Goal: Complete application form

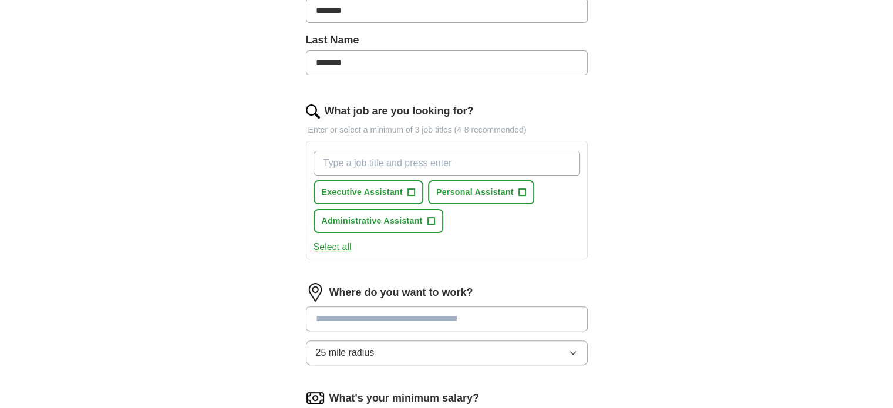
scroll to position [293, 0]
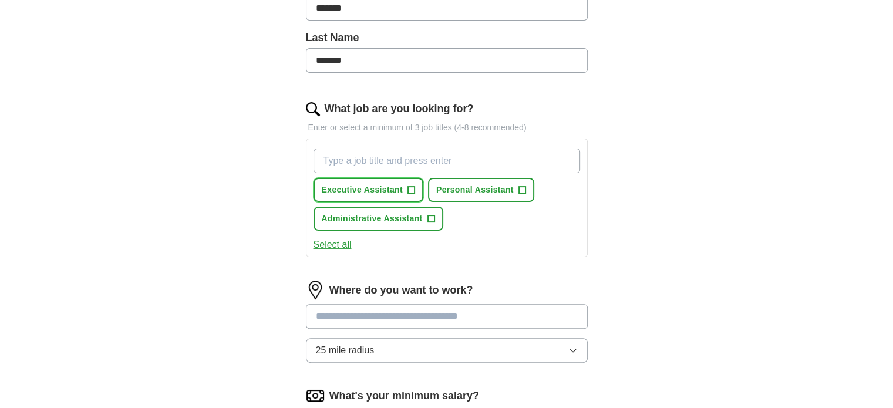
click at [413, 188] on span "+" at bounding box center [410, 189] width 7 height 9
click at [518, 189] on span "+" at bounding box center [522, 190] width 8 height 8
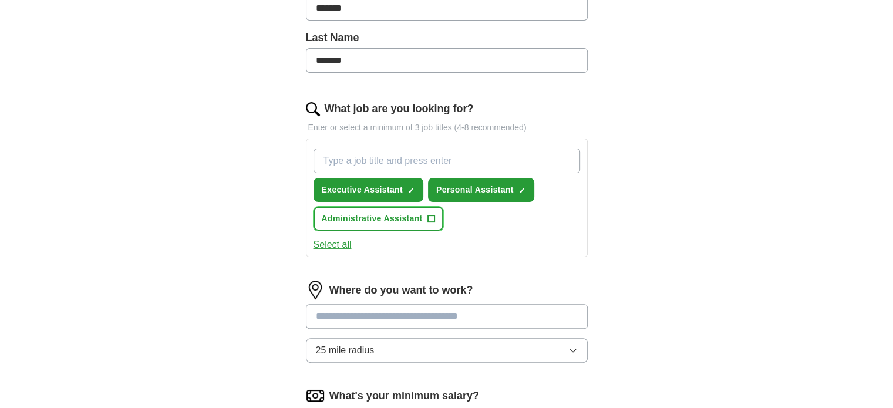
click at [428, 217] on span "+" at bounding box center [430, 218] width 7 height 9
click at [362, 158] on input "What job are you looking for?" at bounding box center [446, 160] width 266 height 25
type input "Guest Relations Manager"
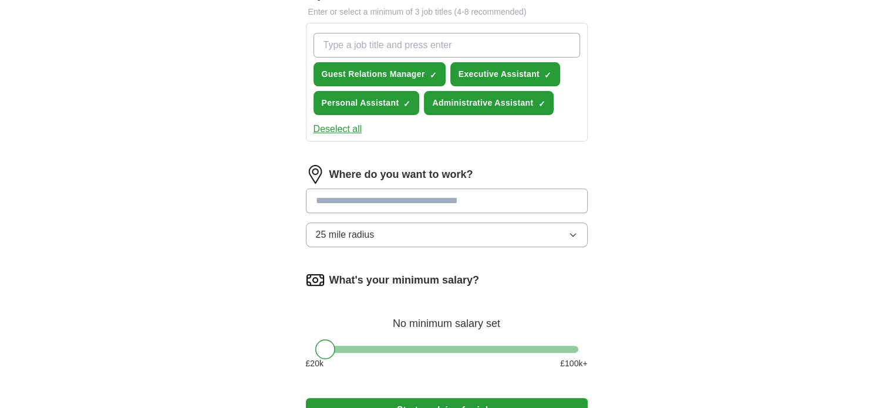
scroll to position [411, 0]
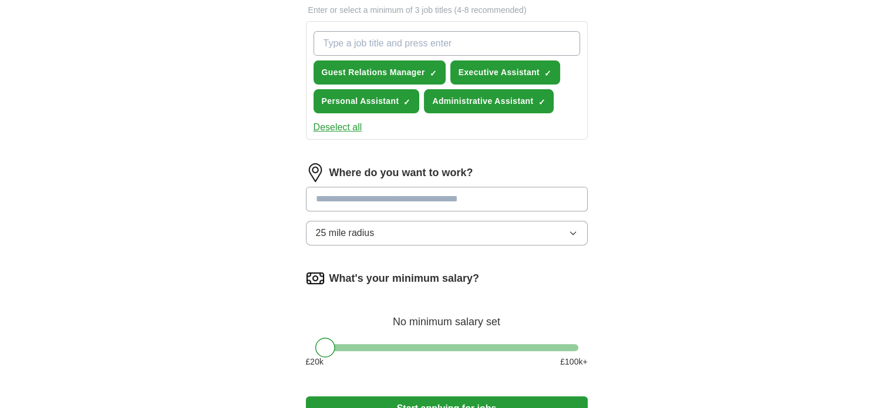
click at [366, 200] on input at bounding box center [447, 199] width 282 height 25
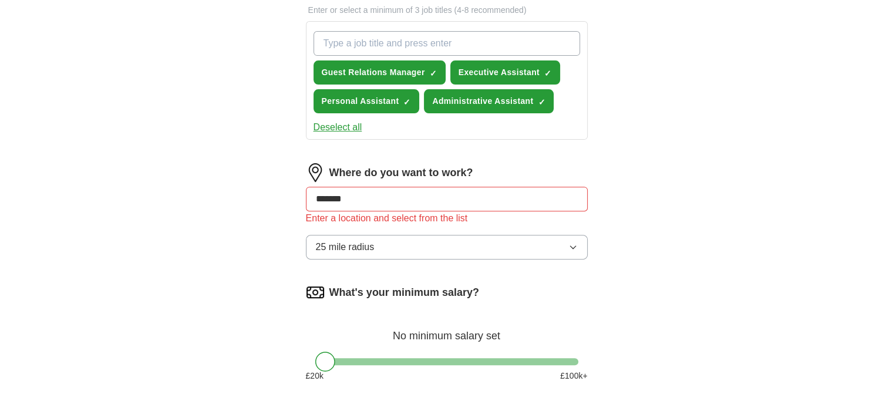
click at [269, 212] on div "Let ApplyIQ do the hard work of searching and applying for jobs. Just tell us w…" at bounding box center [447, 79] width 376 height 776
click at [365, 195] on input "******" at bounding box center [447, 199] width 282 height 25
click at [359, 198] on input "******" at bounding box center [447, 199] width 282 height 25
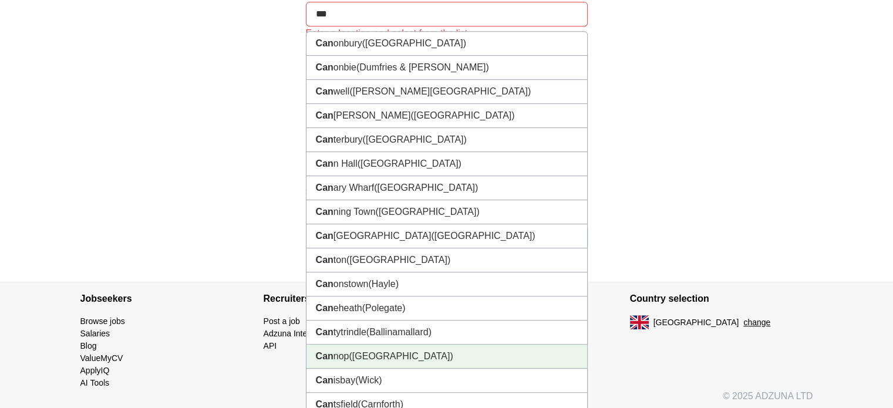
scroll to position [578, 0]
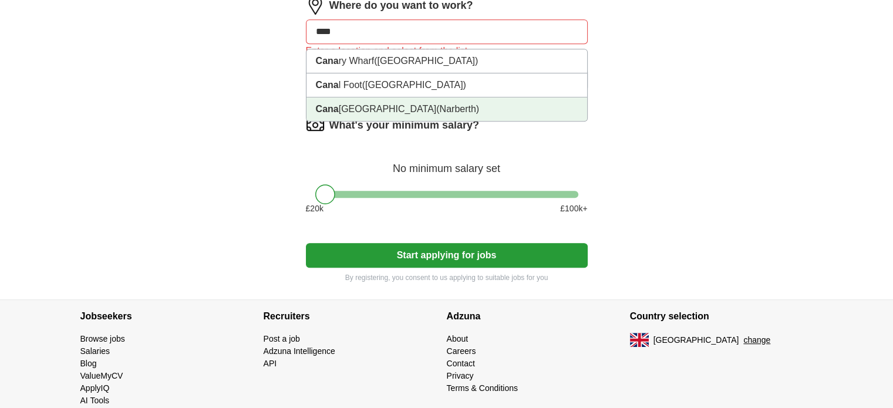
type input "*****"
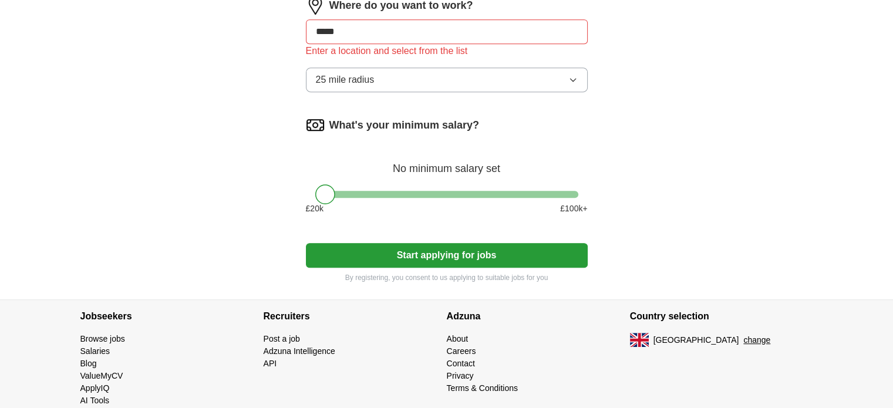
drag, startPoint x: 373, startPoint y: 28, endPoint x: 251, endPoint y: 36, distance: 122.9
drag, startPoint x: 329, startPoint y: 188, endPoint x: 389, endPoint y: 185, distance: 60.5
click at [390, 186] on div at bounding box center [386, 194] width 20 height 20
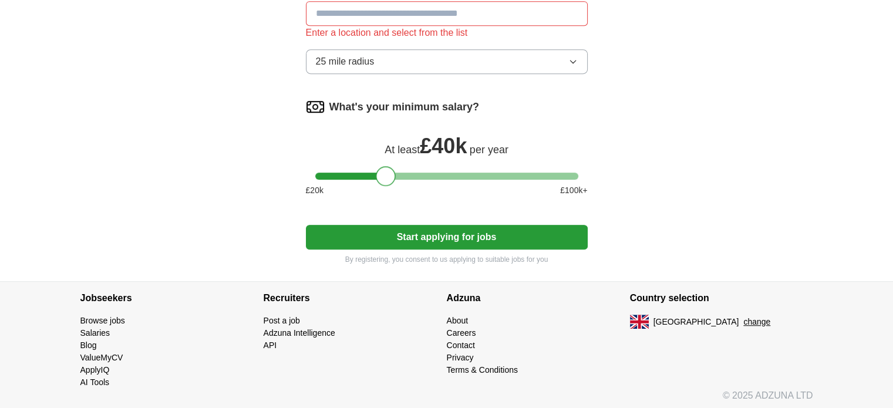
scroll to position [597, 0]
click at [437, 232] on button "Start applying for jobs" at bounding box center [447, 236] width 282 height 25
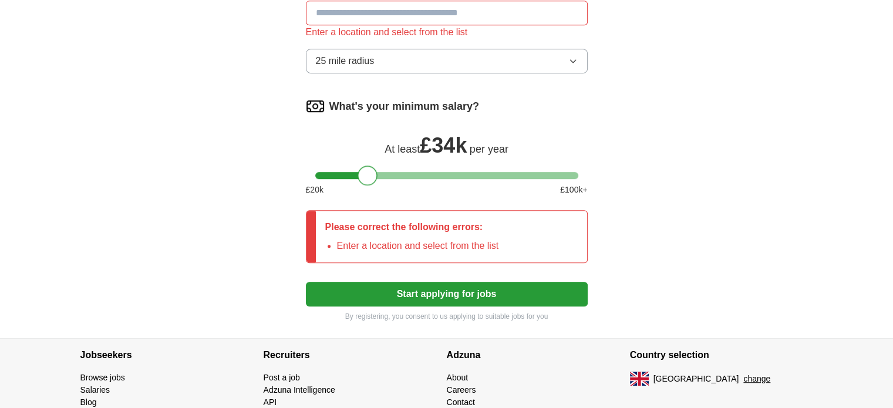
drag, startPoint x: 384, startPoint y: 173, endPoint x: 249, endPoint y: 180, distance: 134.6
click at [418, 287] on button "Start applying for jobs" at bounding box center [447, 294] width 282 height 25
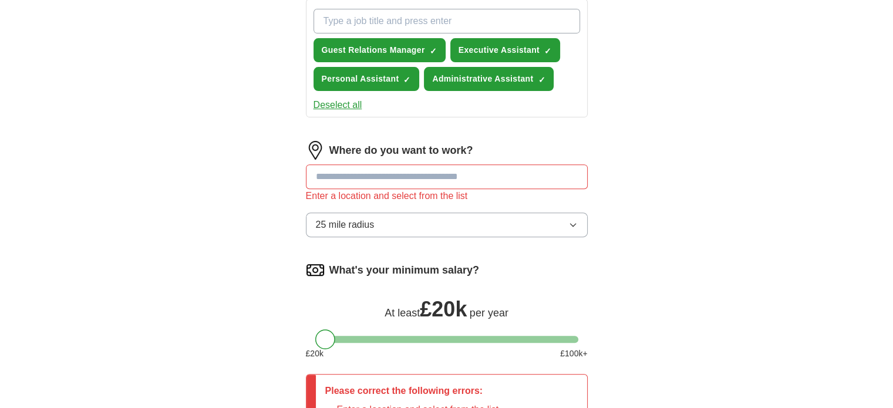
scroll to position [421, 0]
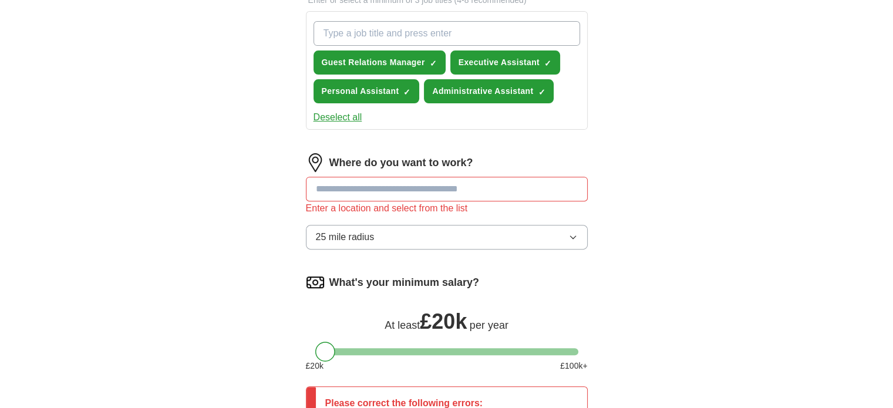
click at [327, 190] on input at bounding box center [447, 189] width 282 height 25
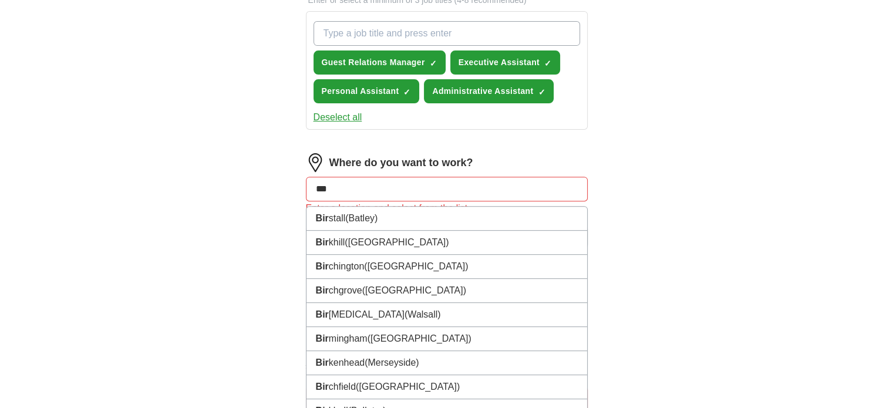
type input "****"
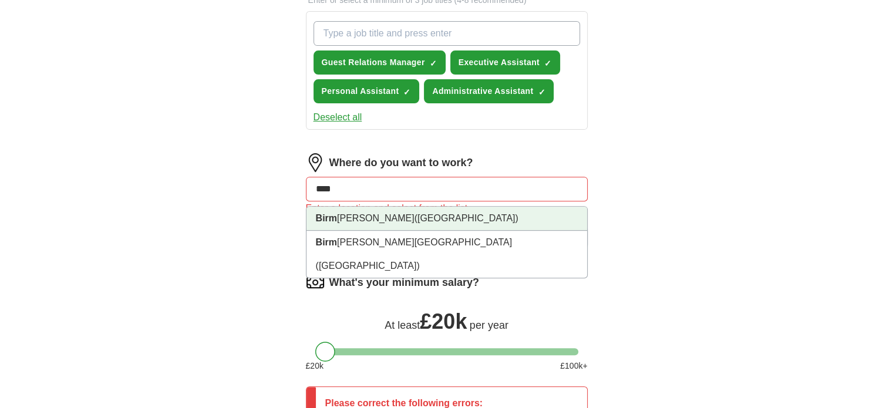
click at [366, 218] on li "Birm [PERSON_NAME] ([GEOGRAPHIC_DATA])" at bounding box center [446, 219] width 281 height 24
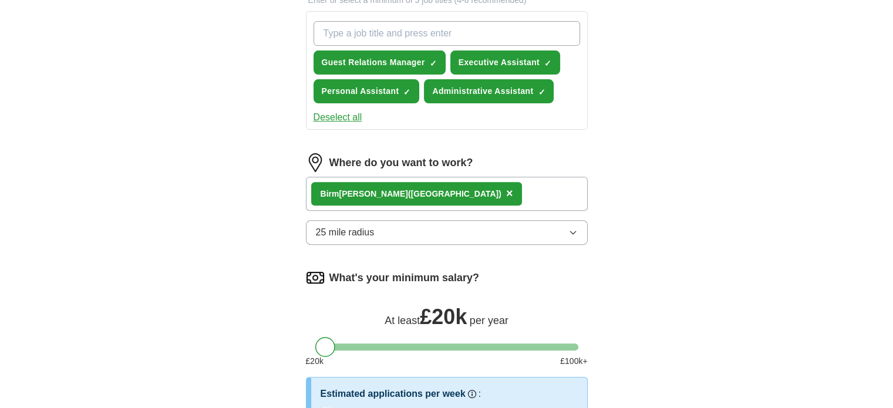
click at [479, 188] on div "Birm [PERSON_NAME] ([GEOGRAPHIC_DATA]) ×" at bounding box center [447, 194] width 282 height 34
click at [506, 190] on div "Birm [PERSON_NAME] ([GEOGRAPHIC_DATA]) ×" at bounding box center [447, 194] width 282 height 34
click at [647, 194] on div "ApplyIQ Let ApplyIQ do the hard work of searching and applying for jobs. Just t…" at bounding box center [446, 61] width 751 height 892
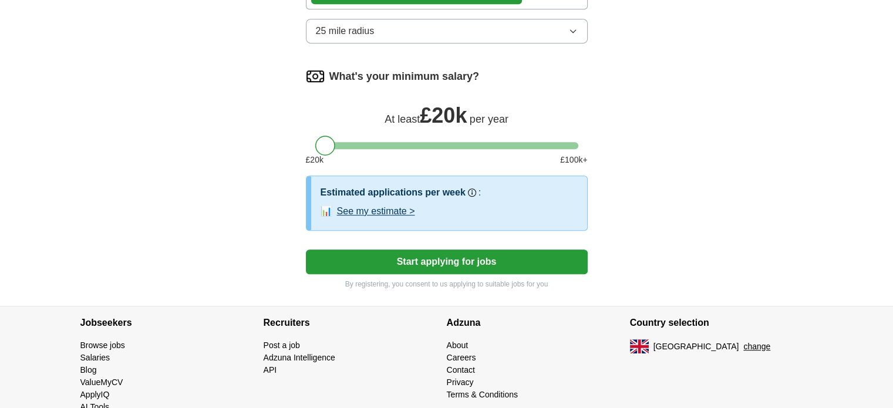
scroll to position [647, 0]
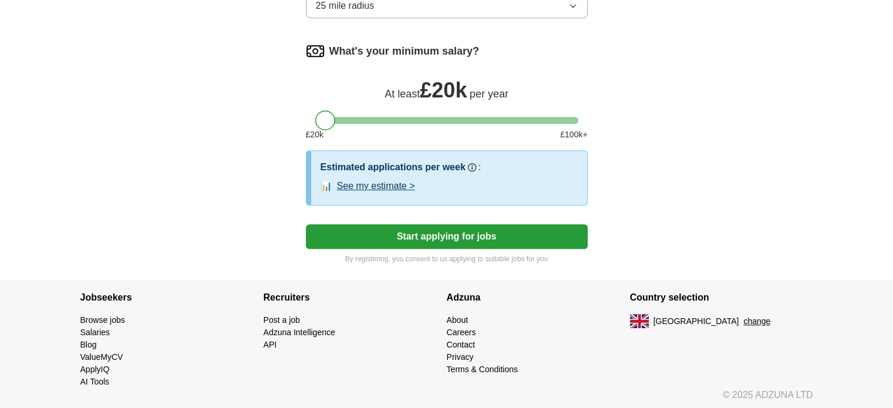
click at [465, 235] on button "Start applying for jobs" at bounding box center [447, 236] width 282 height 25
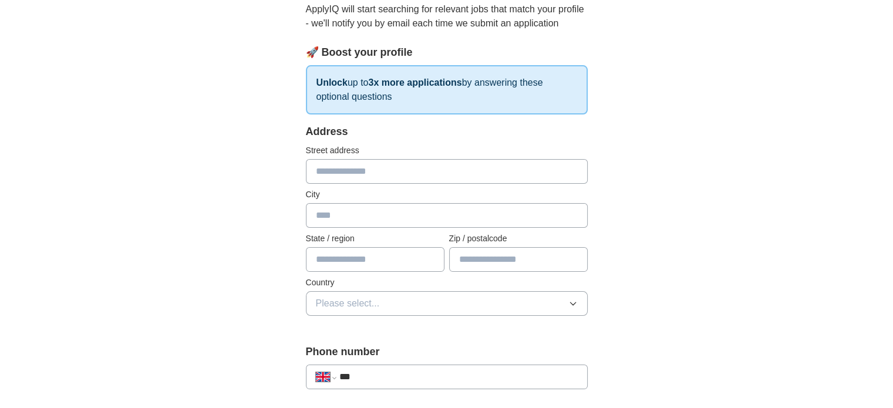
scroll to position [176, 0]
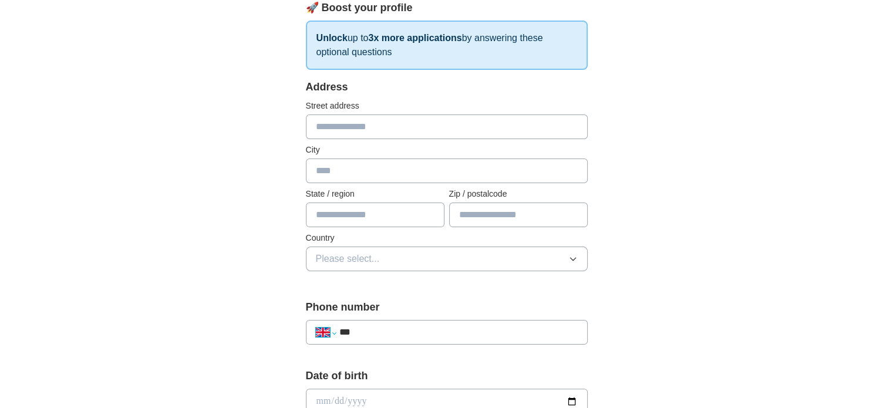
click at [319, 326] on select "**********" at bounding box center [326, 332] width 20 height 14
select select "**"
click at [316, 325] on select "**********" at bounding box center [326, 332] width 20 height 14
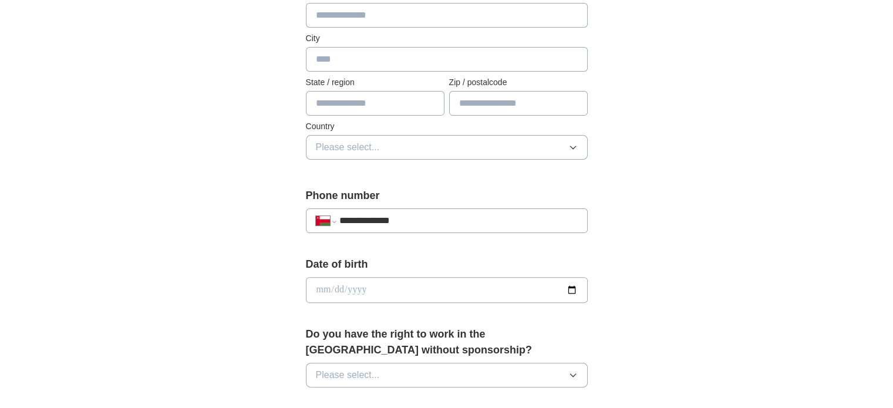
scroll to position [293, 0]
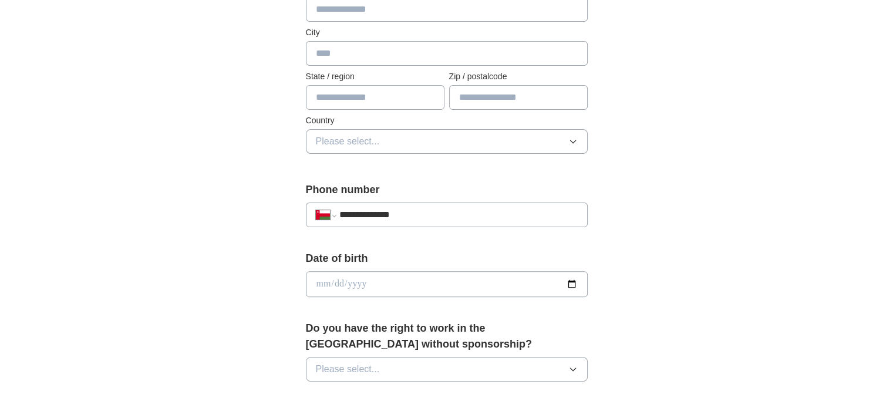
type input "**********"
click at [568, 281] on input "date" at bounding box center [447, 284] width 282 height 26
type input "**********"
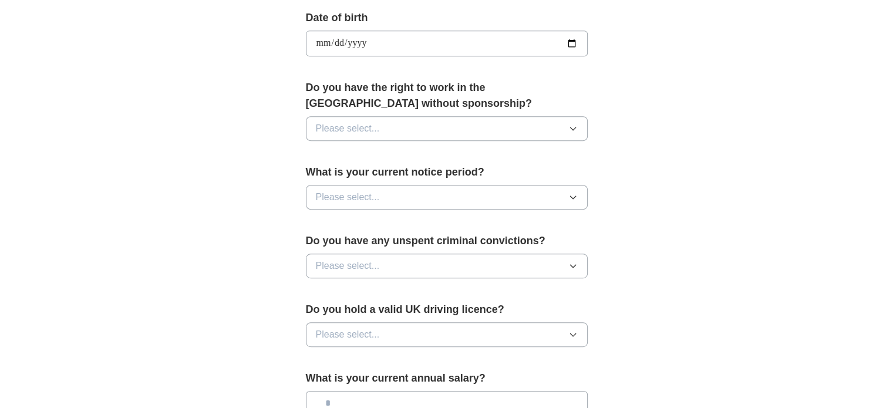
scroll to position [587, 0]
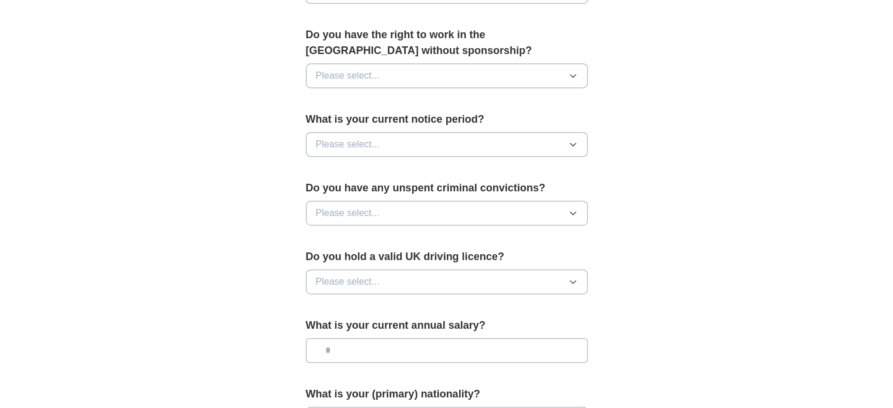
click at [376, 82] on button "Please select..." at bounding box center [447, 75] width 282 height 25
click at [327, 128] on div "No" at bounding box center [447, 127] width 262 height 14
click at [338, 144] on span "Please select..." at bounding box center [348, 144] width 64 height 14
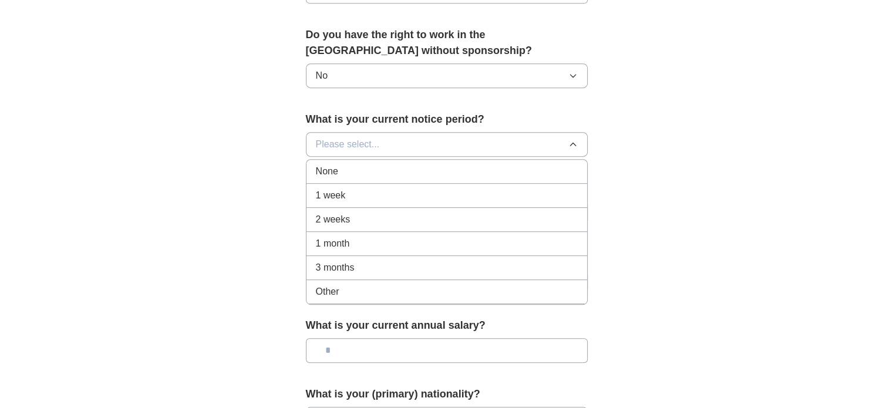
click at [333, 213] on span "2 weeks" at bounding box center [333, 219] width 35 height 14
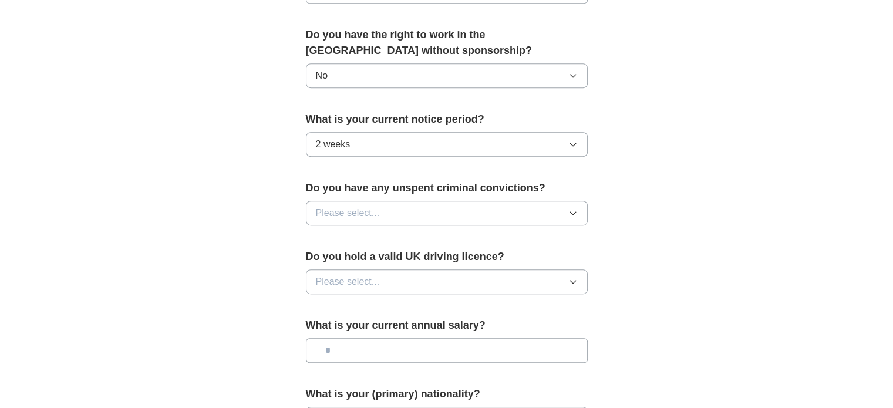
click at [333, 210] on span "Please select..." at bounding box center [348, 213] width 64 height 14
click at [322, 261] on span "No" at bounding box center [322, 264] width 12 height 14
click at [329, 281] on span "Please select..." at bounding box center [348, 282] width 64 height 14
click at [323, 327] on span "No" at bounding box center [322, 333] width 12 height 14
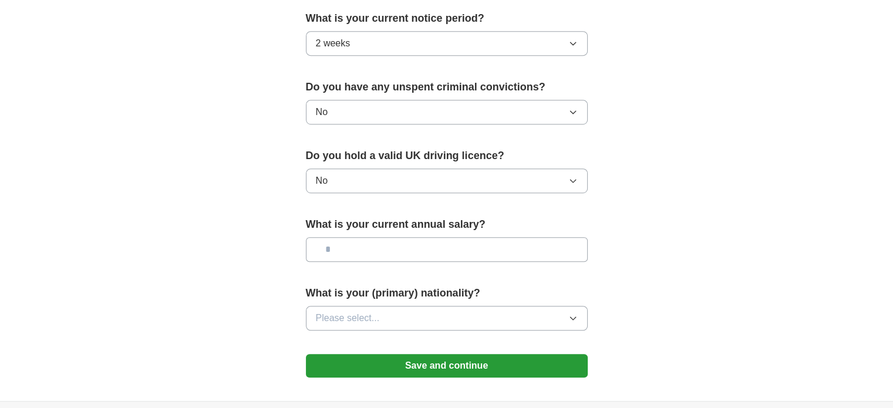
scroll to position [704, 0]
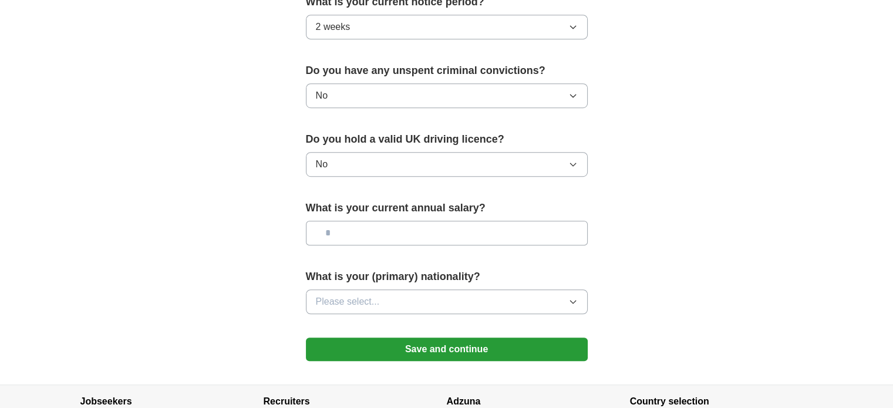
click at [344, 232] on input "text" at bounding box center [447, 233] width 282 height 25
type input "******"
click at [353, 295] on span "Please select..." at bounding box center [348, 302] width 64 height 14
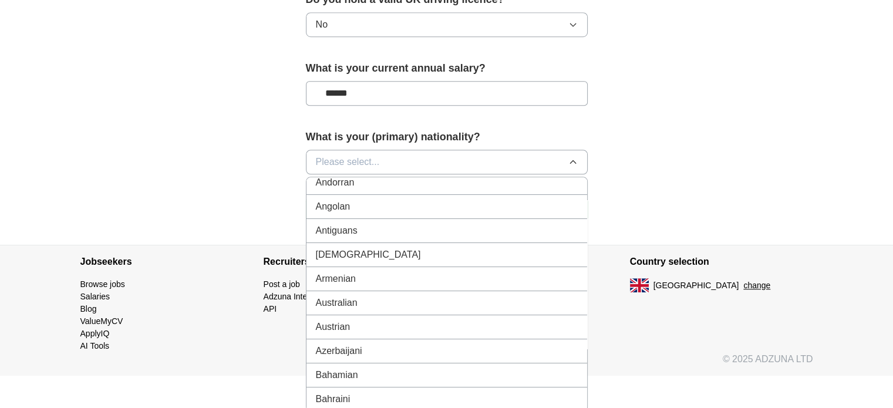
scroll to position [176, 0]
click at [352, 161] on span "Please select..." at bounding box center [348, 162] width 64 height 14
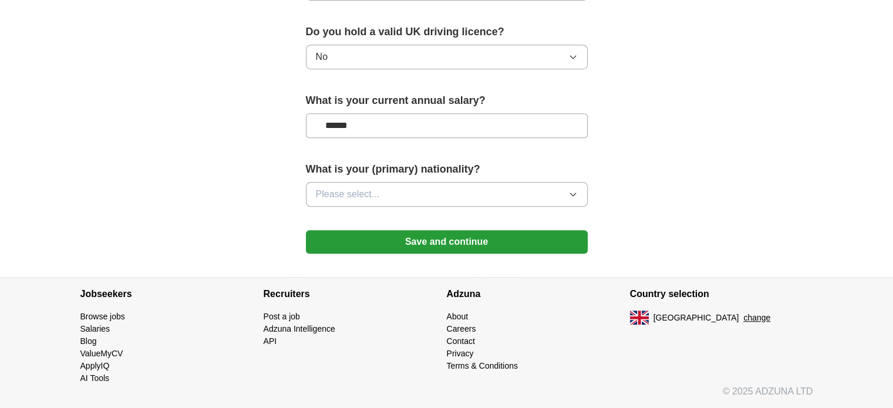
scroll to position [808, 0]
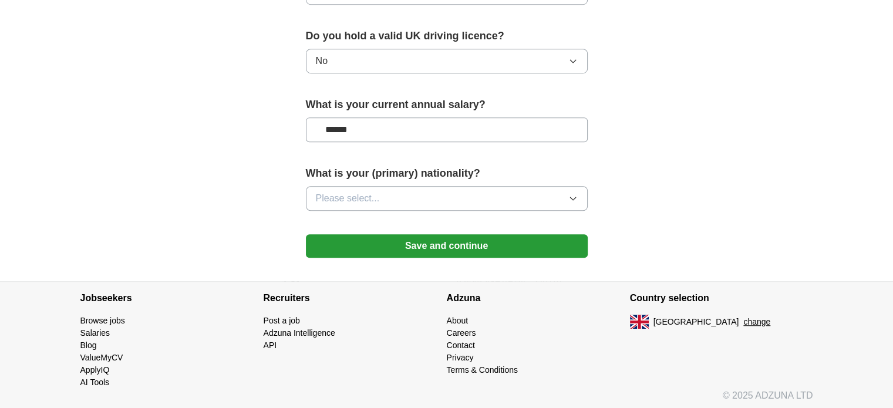
click at [331, 191] on span "Please select..." at bounding box center [348, 198] width 64 height 14
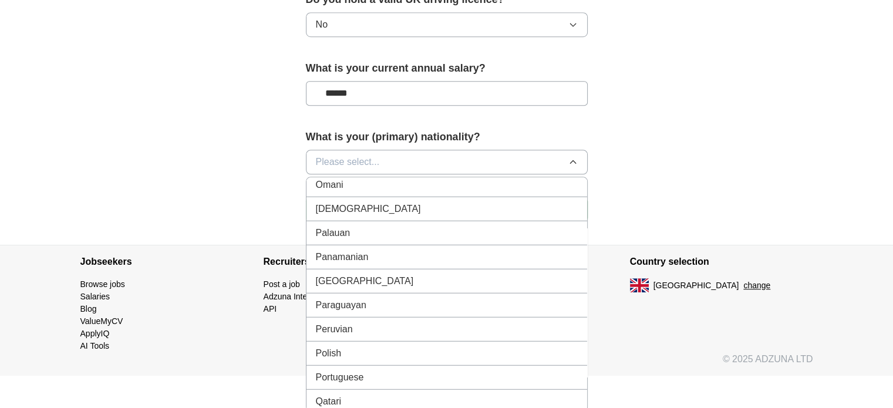
scroll to position [3228, 0]
click at [354, 202] on div "[DEMOGRAPHIC_DATA]" at bounding box center [447, 209] width 262 height 14
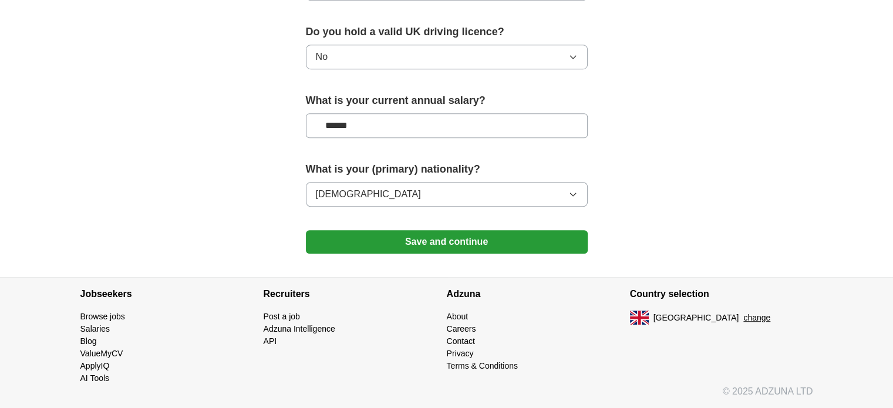
scroll to position [808, 0]
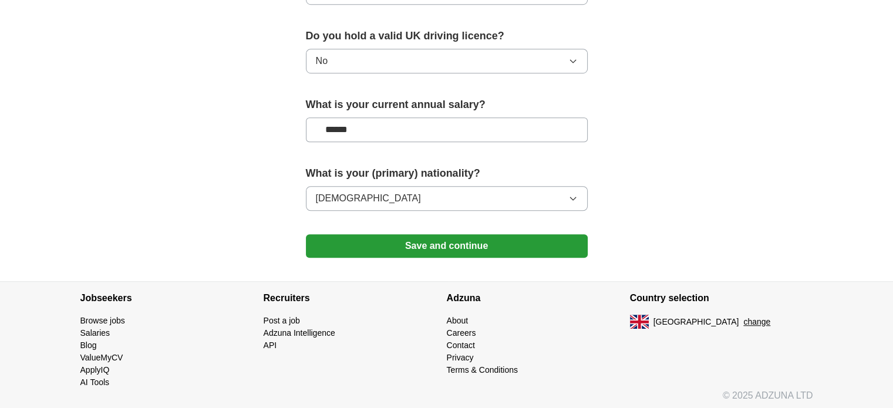
click at [424, 238] on button "Save and continue" at bounding box center [447, 245] width 282 height 23
